Goal: Information Seeking & Learning: Learn about a topic

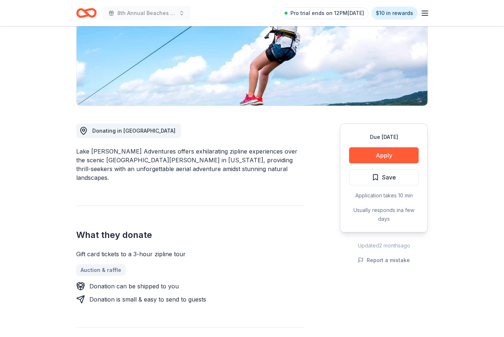
scroll to position [116, 0]
